Goal: Transaction & Acquisition: Purchase product/service

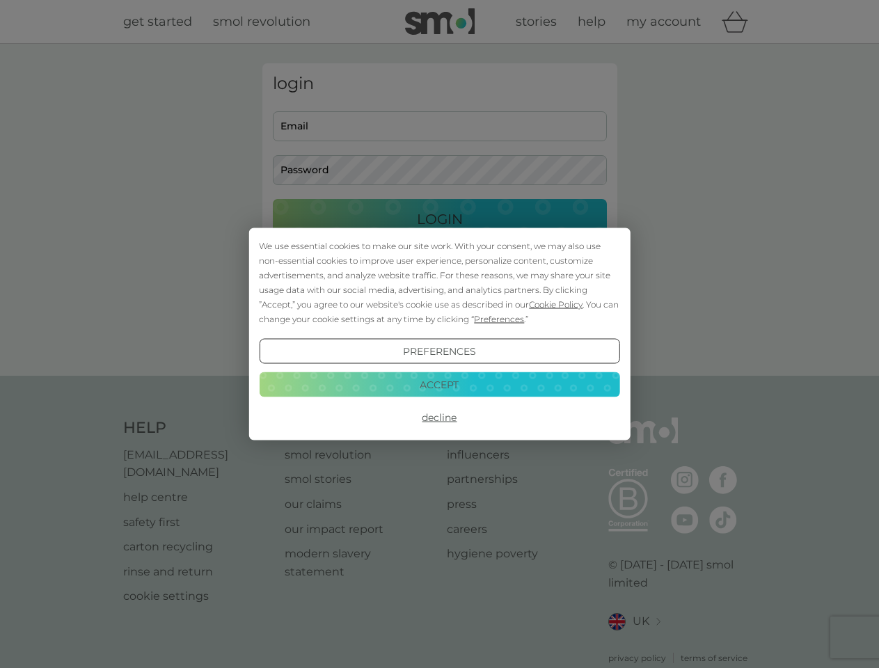
click at [556, 304] on span "Cookie Policy" at bounding box center [556, 304] width 54 height 10
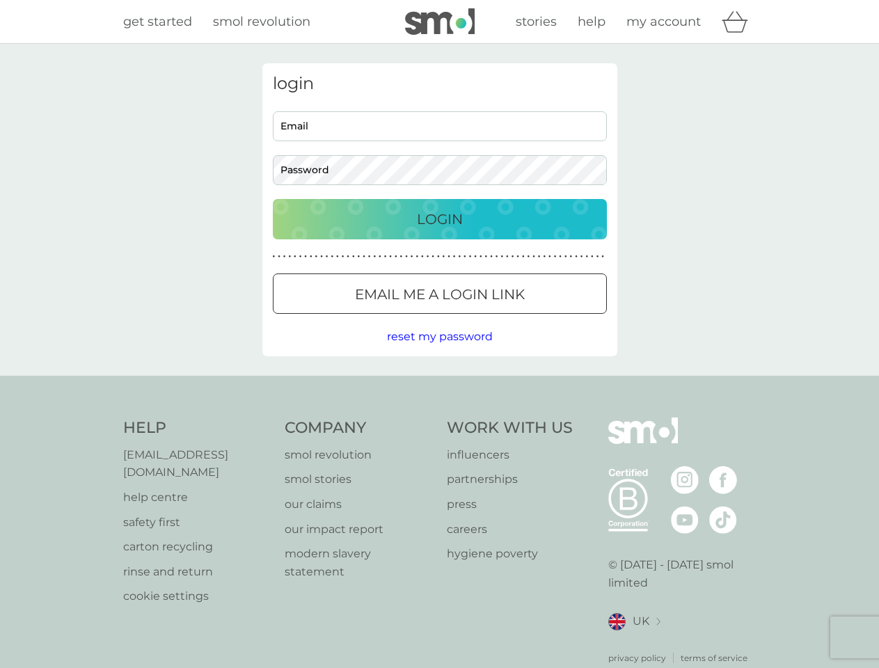
click at [498, 319] on div "login Email Password Login ● ● ● ● ● ● ● ● ● ● ● ● ● ● ● ● ● ● ● ● ● ● ● ● ● ● …" at bounding box center [439, 209] width 355 height 293
click at [439, 352] on div "login Email Password Login ● ● ● ● ● ● ● ● ● ● ● ● ● ● ● ● ● ● ● ● ● ● ● ● ● ● …" at bounding box center [439, 209] width 355 height 293
click at [439, 418] on div "Help [EMAIL_ADDRESS][DOMAIN_NAME] help centre safety first carton recycling rin…" at bounding box center [440, 541] width 634 height 247
click at [439, 384] on div "Help [EMAIL_ADDRESS][DOMAIN_NAME] help centre safety first carton recycling rin…" at bounding box center [439, 541] width 879 height 331
